Goal: Information Seeking & Learning: Find specific fact

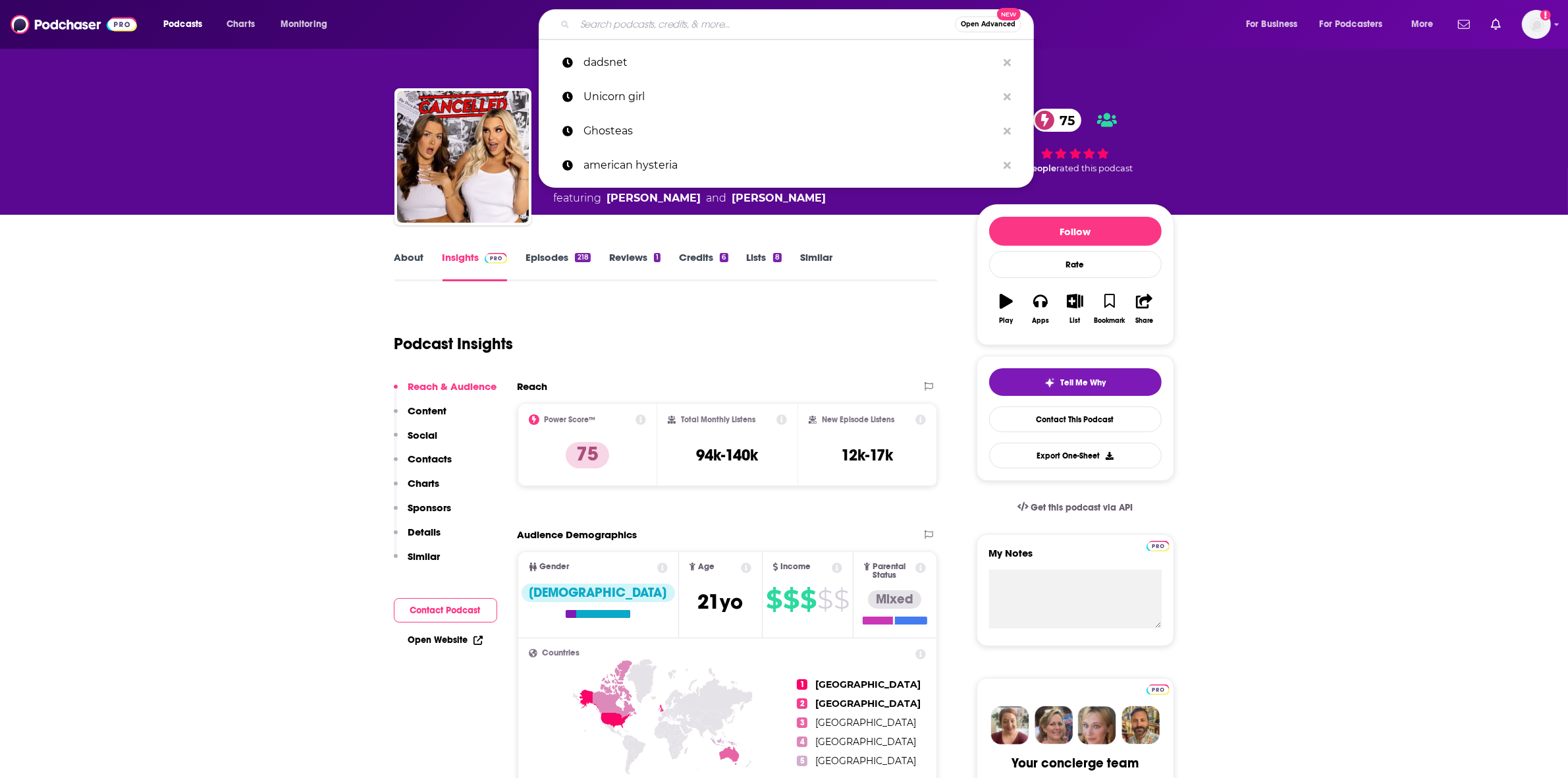
click at [616, 25] on input "Search podcasts, credits, & more..." at bounding box center [765, 24] width 380 height 21
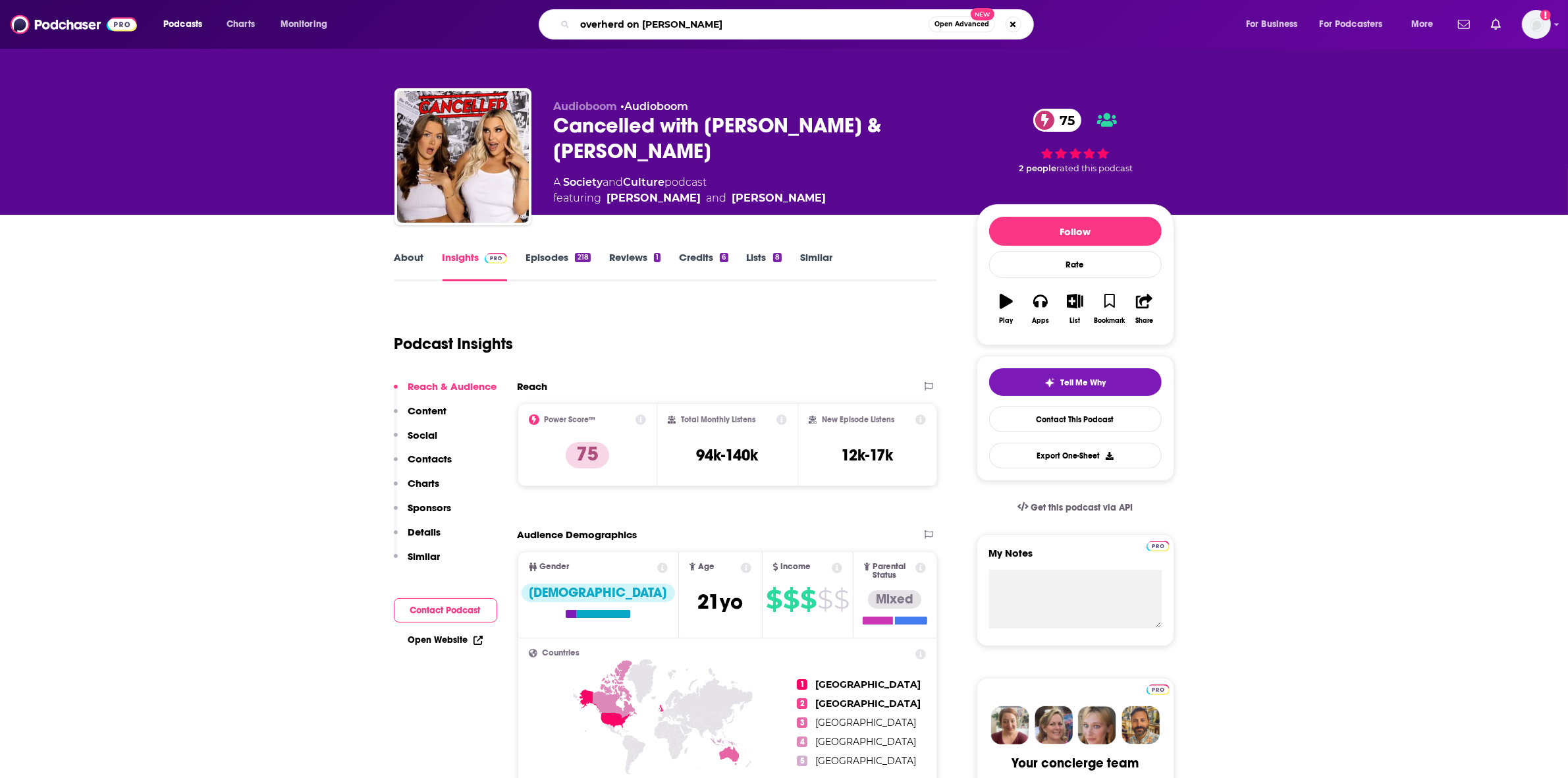
type input "overherd on social"
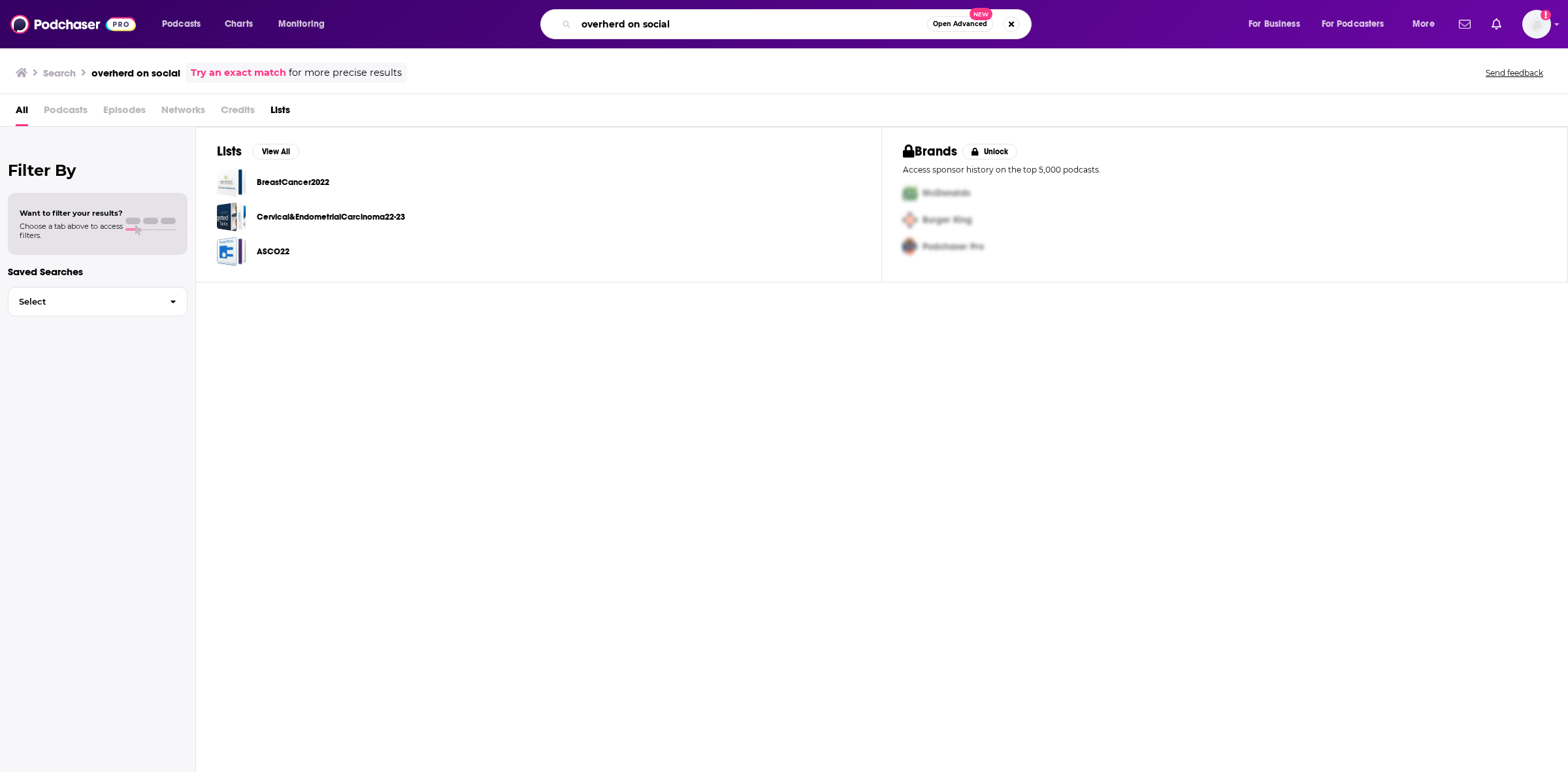
click at [718, 14] on input "overherd on social" at bounding box center [752, 24] width 351 height 21
drag, startPoint x: 714, startPoint y: 22, endPoint x: 421, endPoint y: 2, distance: 293.7
click at [423, 2] on div "Podcasts Charts Monitoring overherd on social Open Advanced New For Business Fo…" at bounding box center [784, 24] width 1568 height 49
type input "the goat agency"
